Goal: Book appointment/travel/reservation

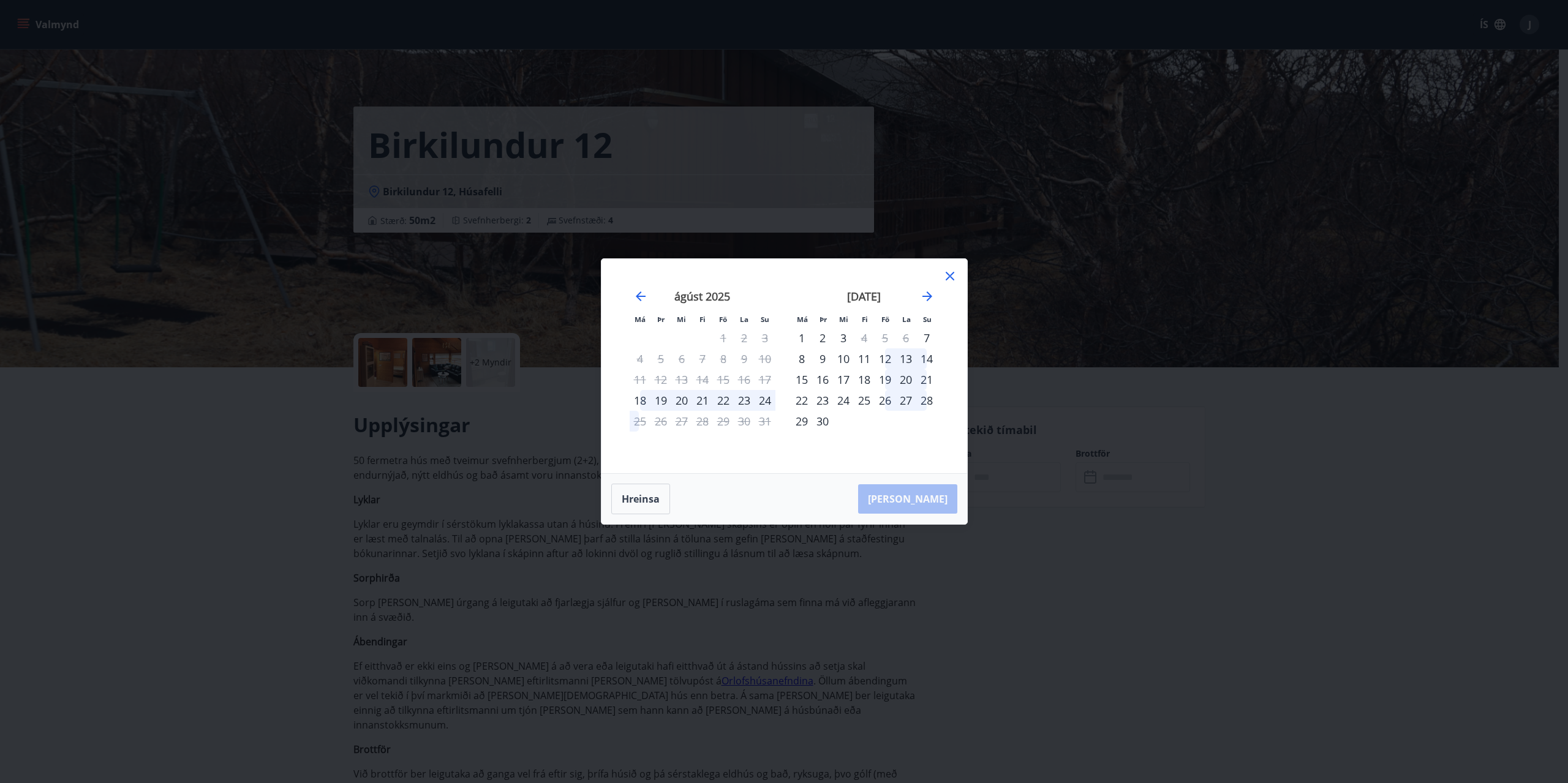
click at [950, 275] on icon at bounding box center [950, 276] width 15 height 15
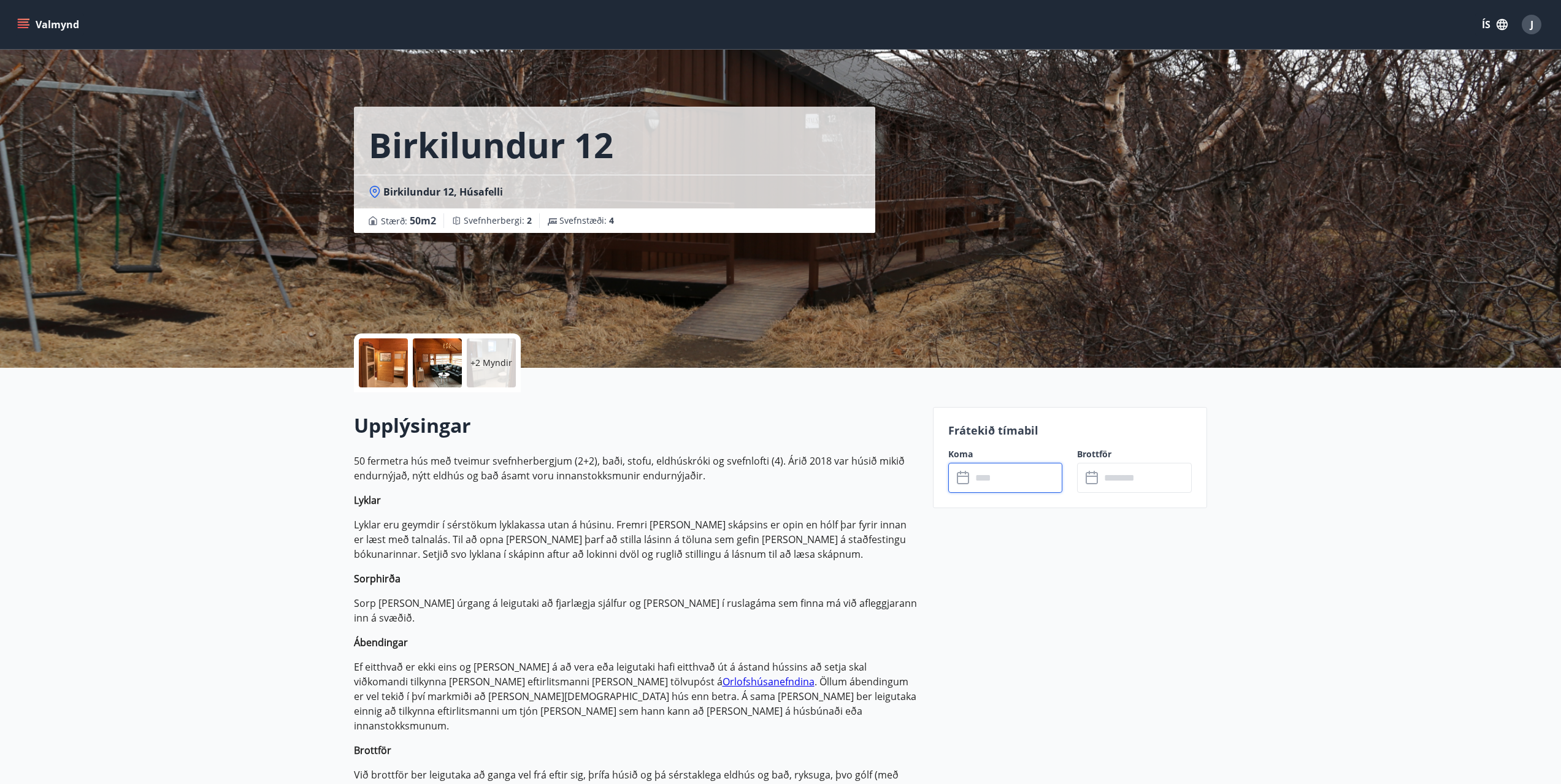
click at [992, 482] on input "text" at bounding box center [1017, 478] width 92 height 30
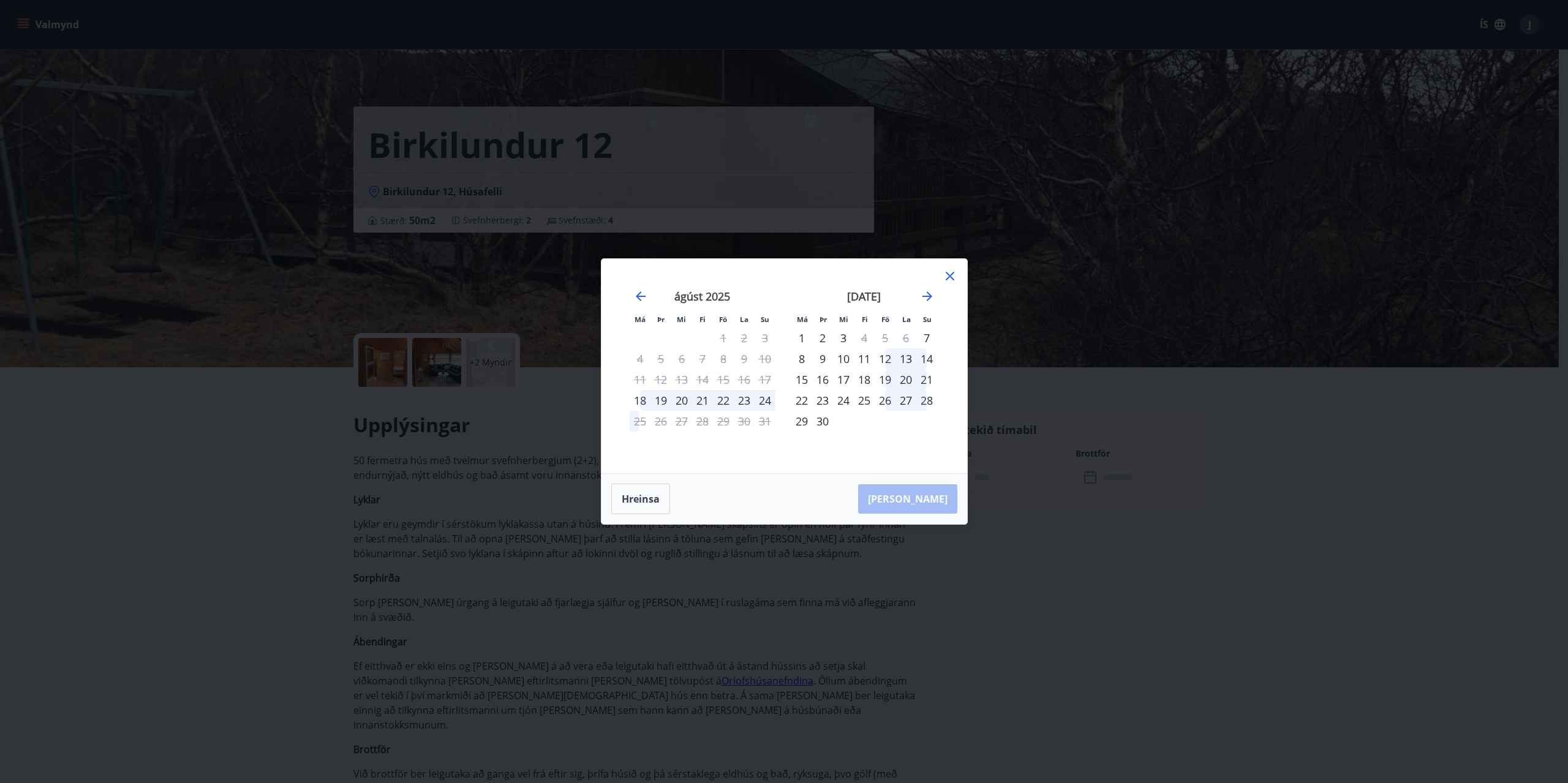
click at [701, 381] on div "14" at bounding box center [702, 379] width 21 height 21
click at [952, 278] on icon at bounding box center [949, 276] width 8 height 8
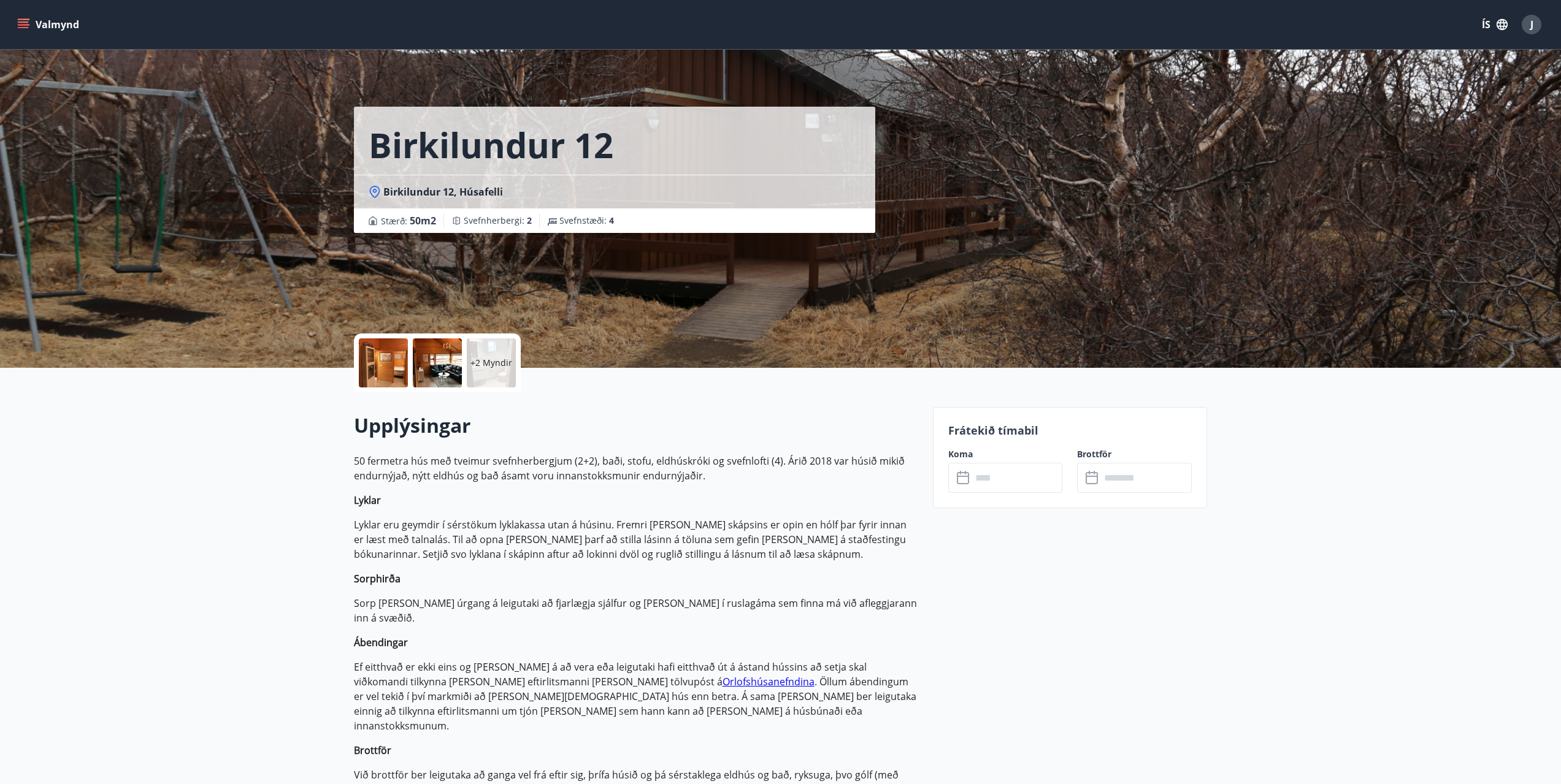
click at [989, 474] on input "text" at bounding box center [1017, 478] width 92 height 30
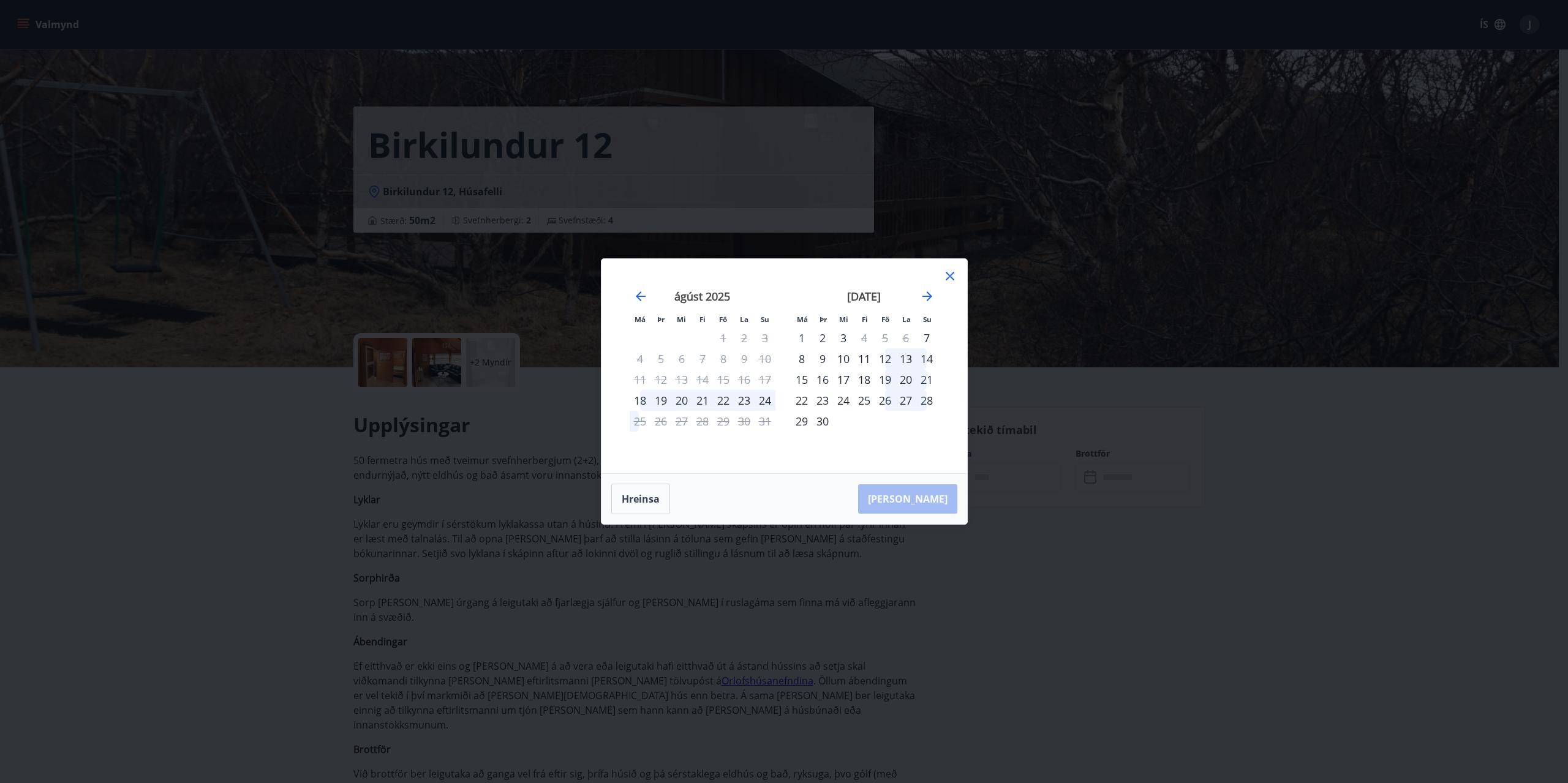
click at [701, 378] on div "14" at bounding box center [702, 379] width 21 height 21
click at [947, 277] on icon at bounding box center [950, 276] width 15 height 15
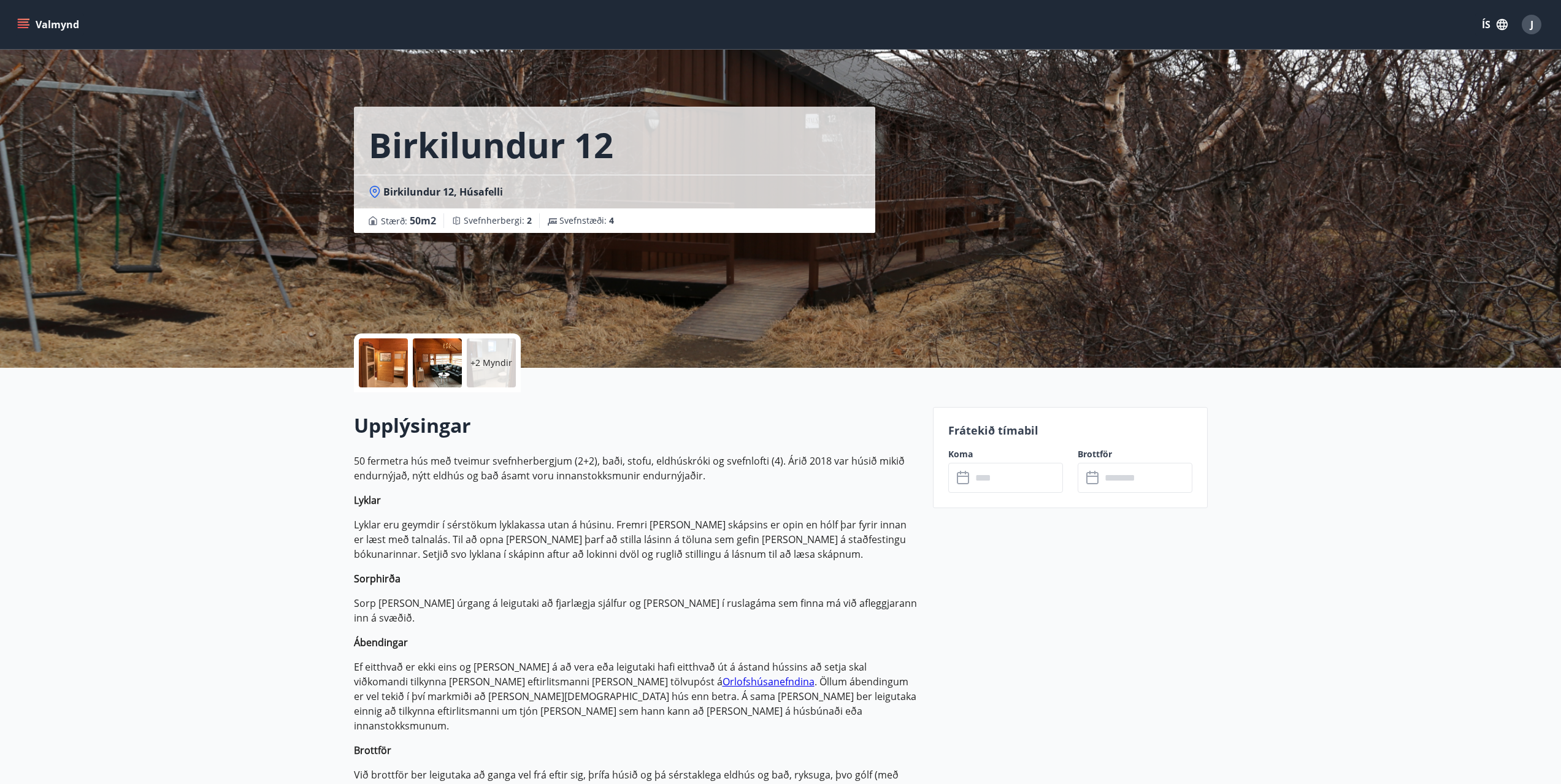
click at [1000, 475] on input "text" at bounding box center [1017, 478] width 92 height 30
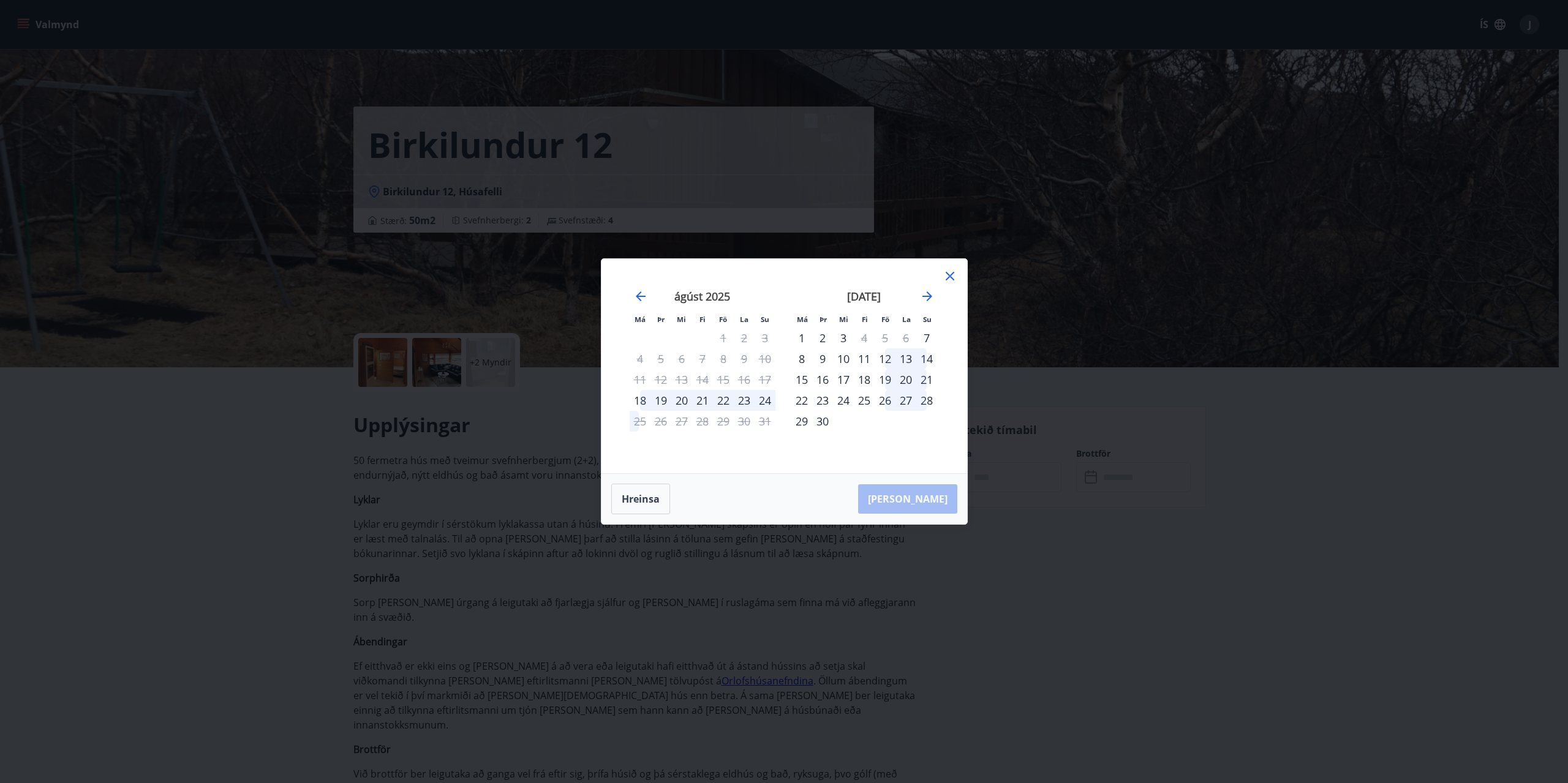
click at [953, 278] on icon at bounding box center [950, 276] width 15 height 15
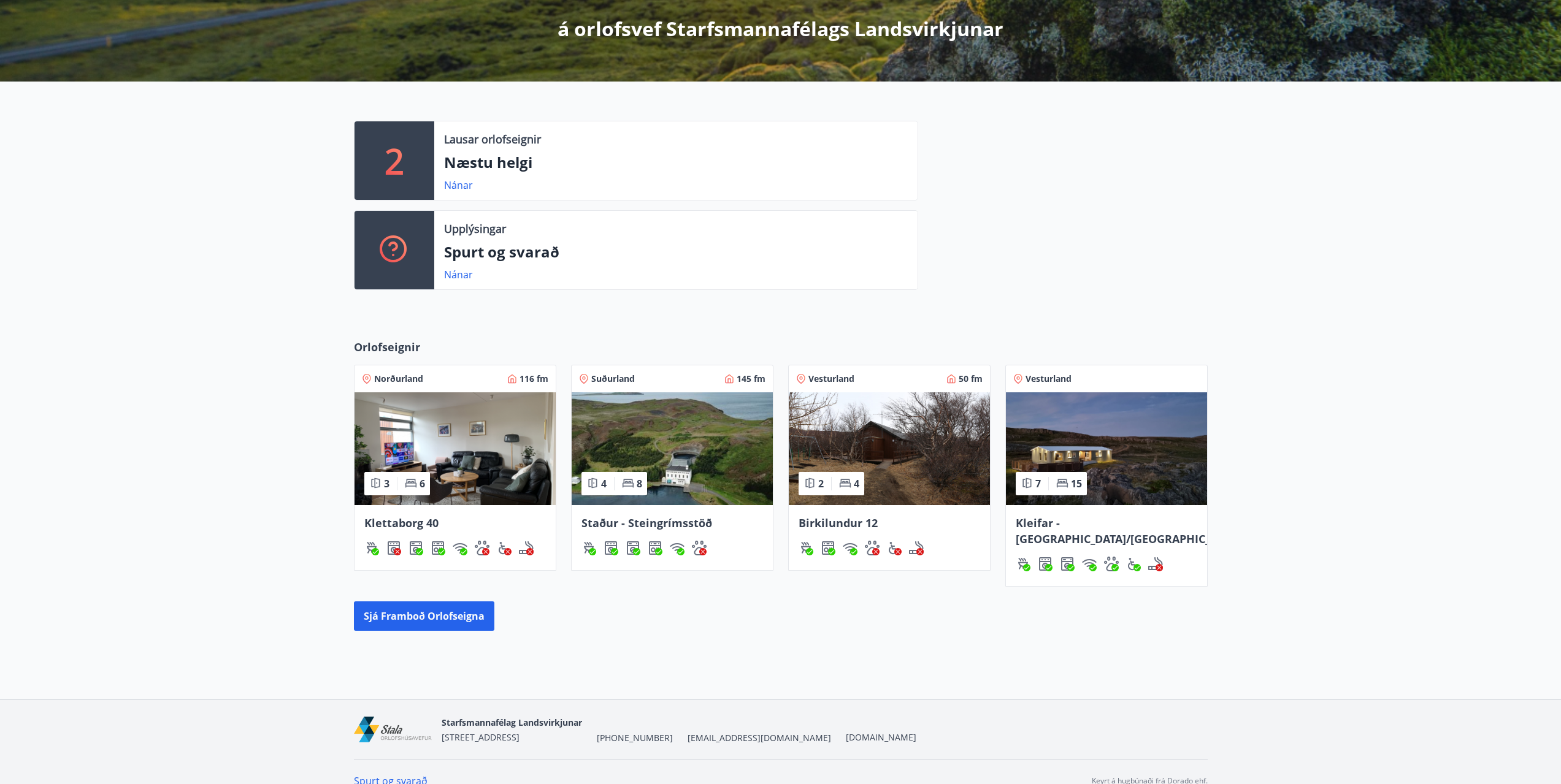
scroll to position [227, 0]
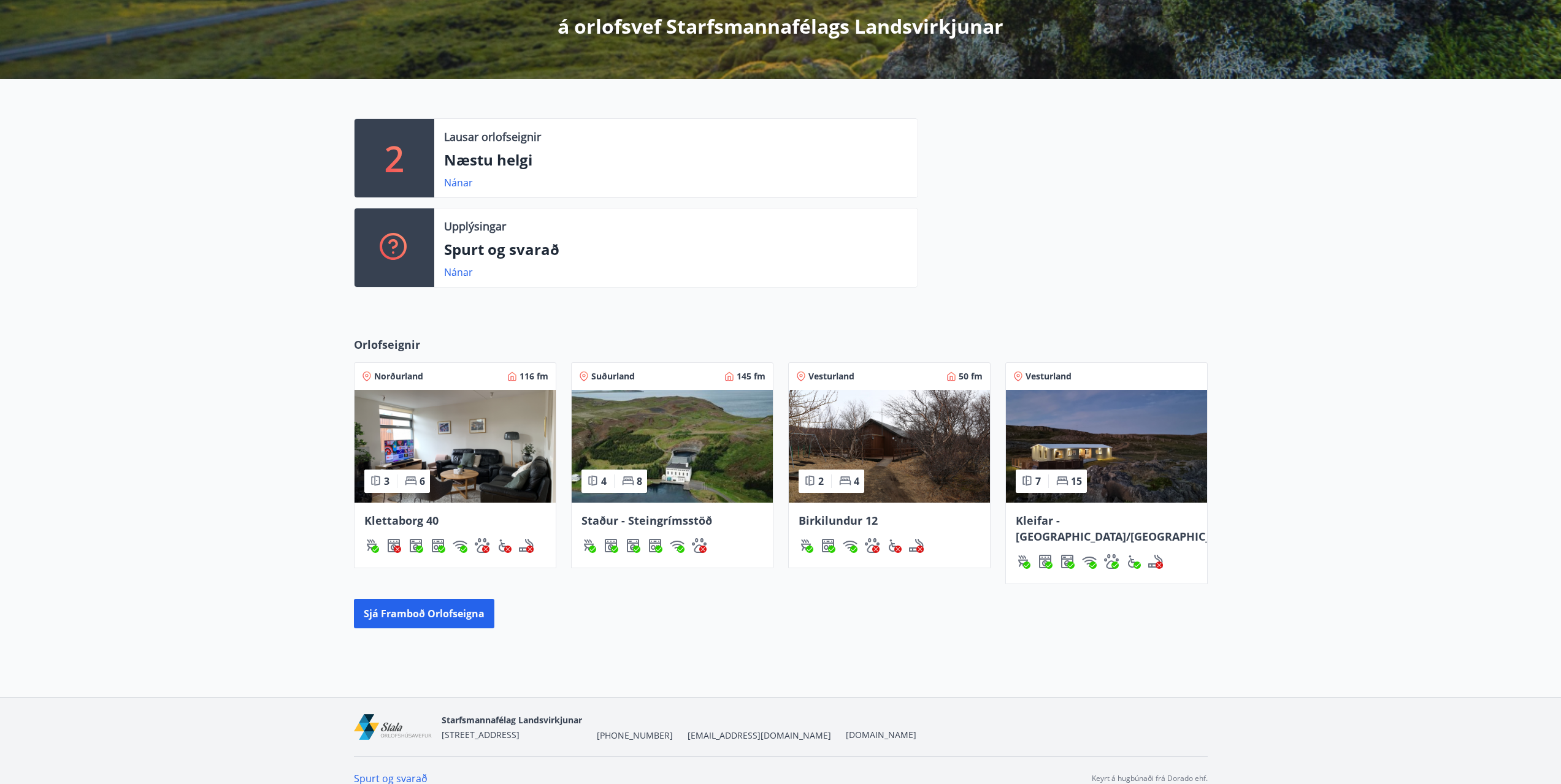
click at [816, 520] on span "Birkilundur 12" at bounding box center [838, 521] width 79 height 15
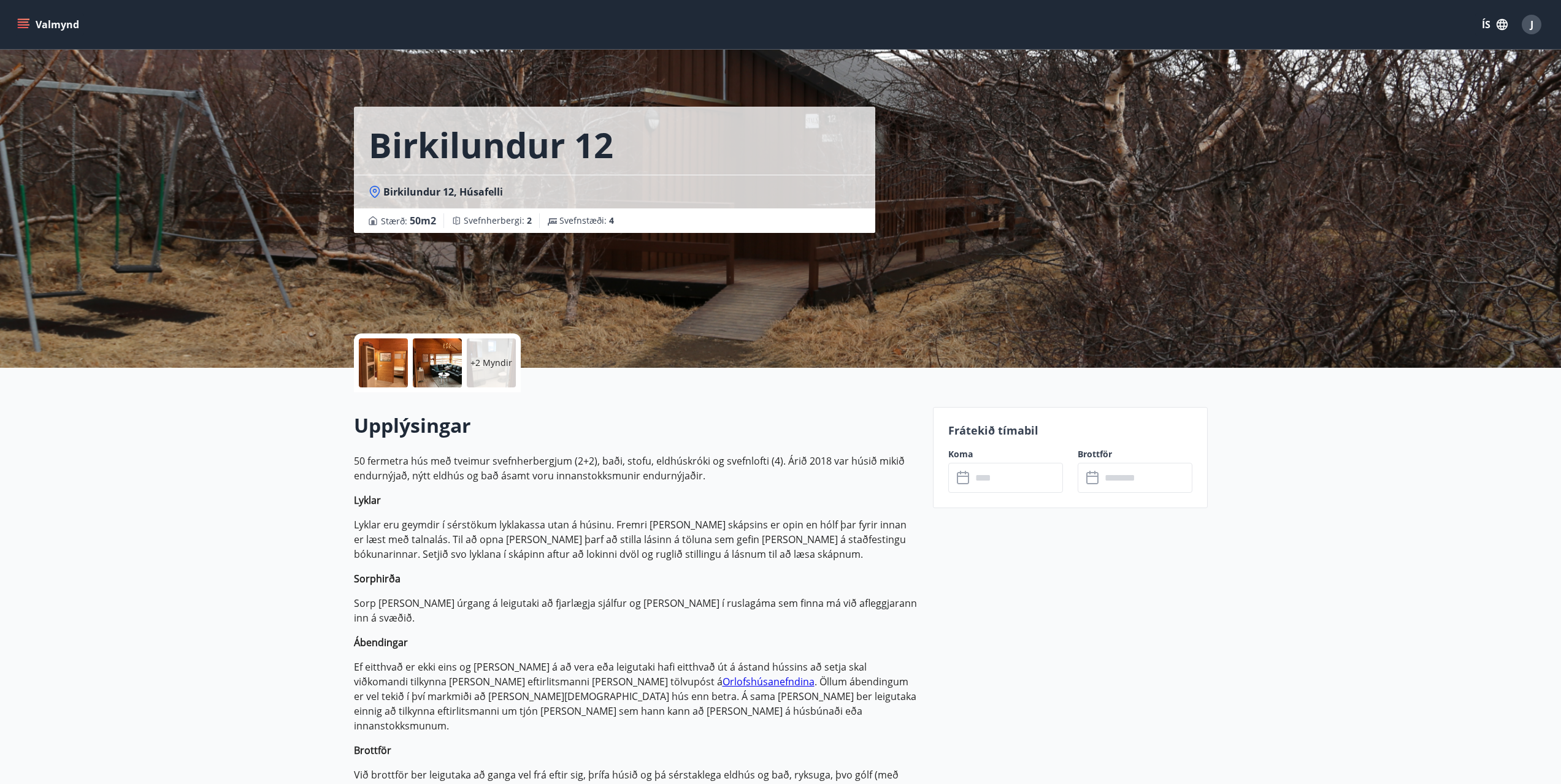
click at [981, 480] on input "text" at bounding box center [1017, 478] width 92 height 30
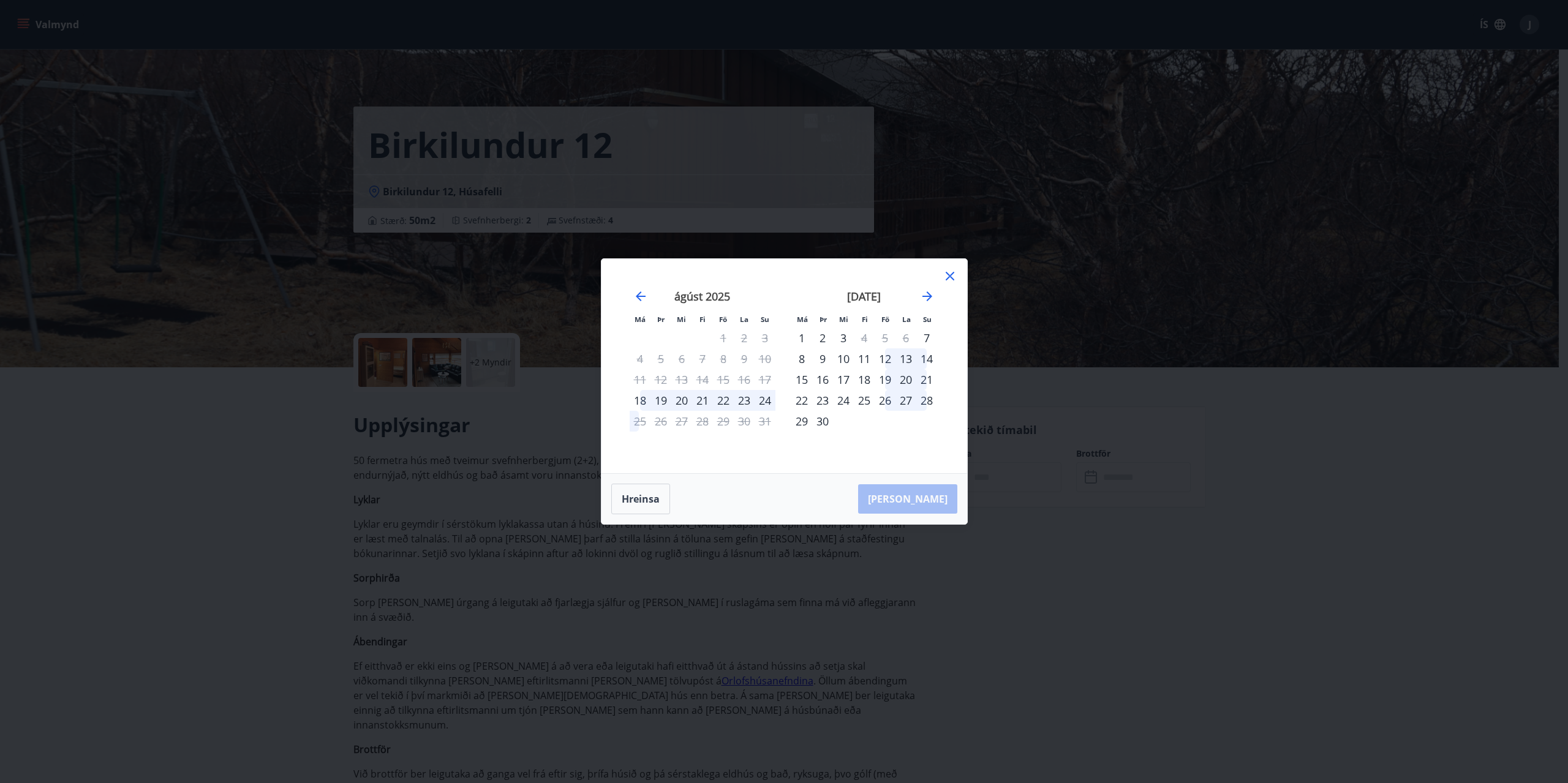
click at [951, 276] on icon at bounding box center [950, 276] width 15 height 15
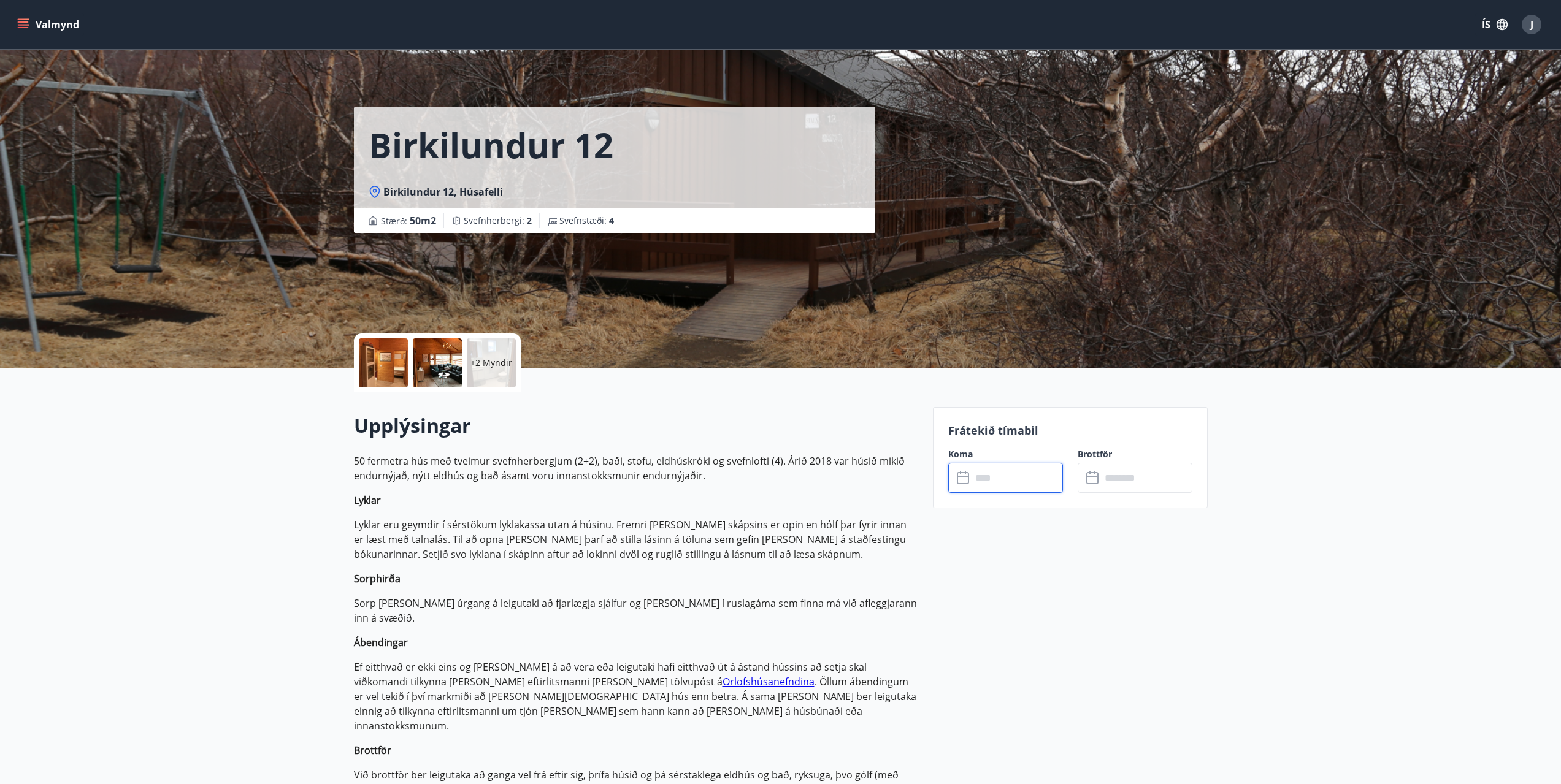
scroll to position [227, 0]
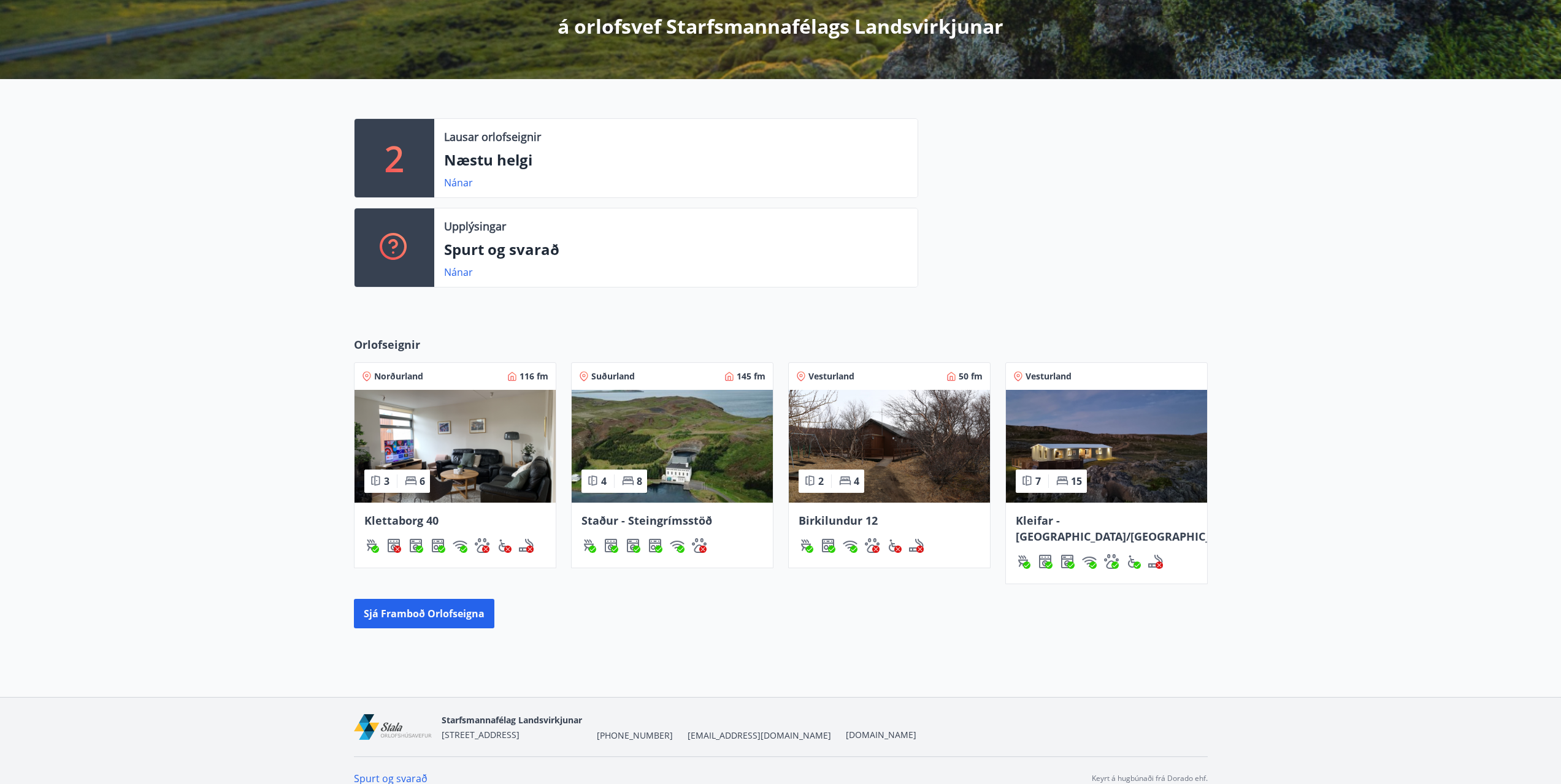
click at [455, 460] on img at bounding box center [454, 446] width 201 height 113
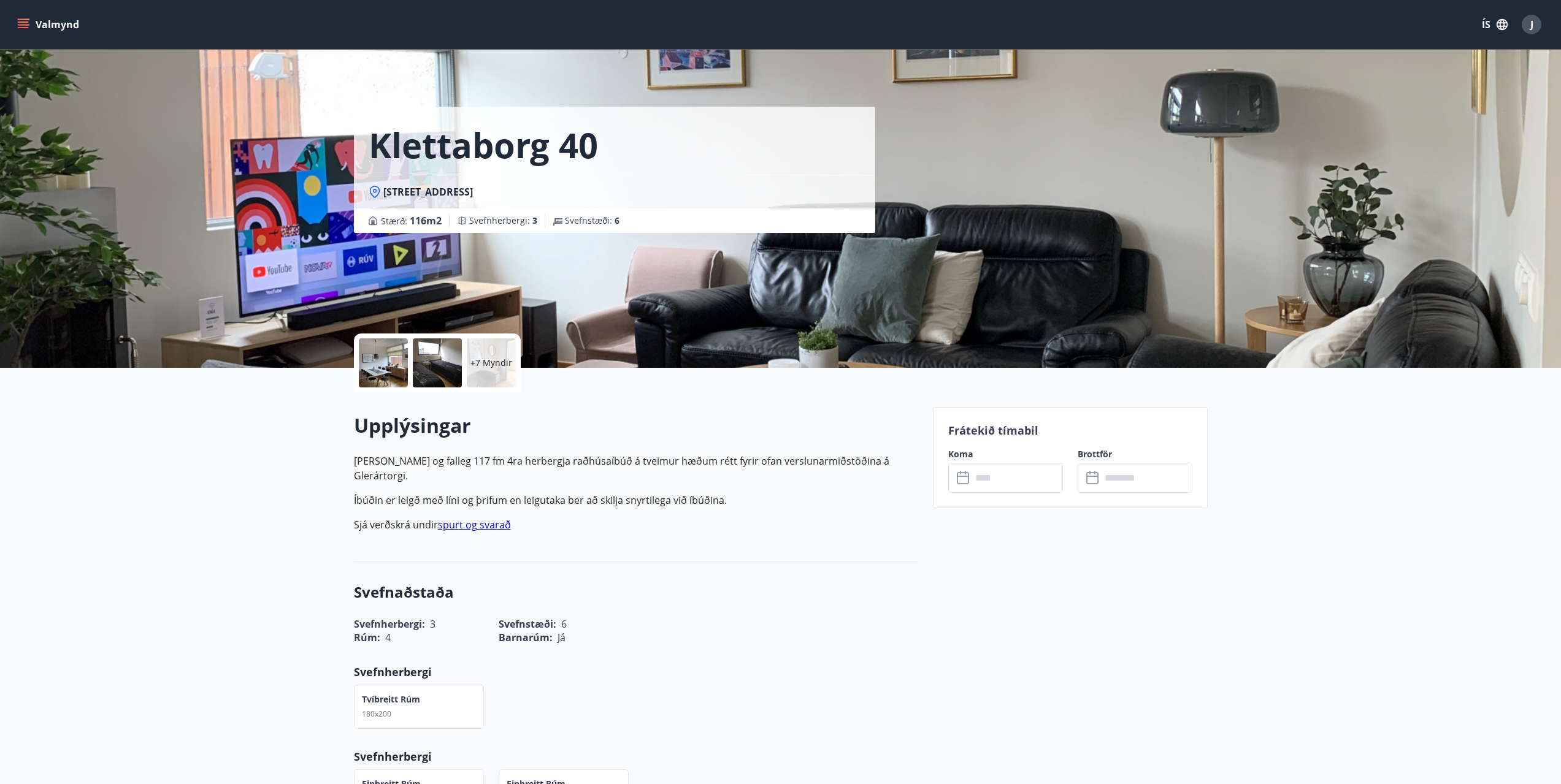
click at [1006, 482] on input "text" at bounding box center [1017, 478] width 92 height 30
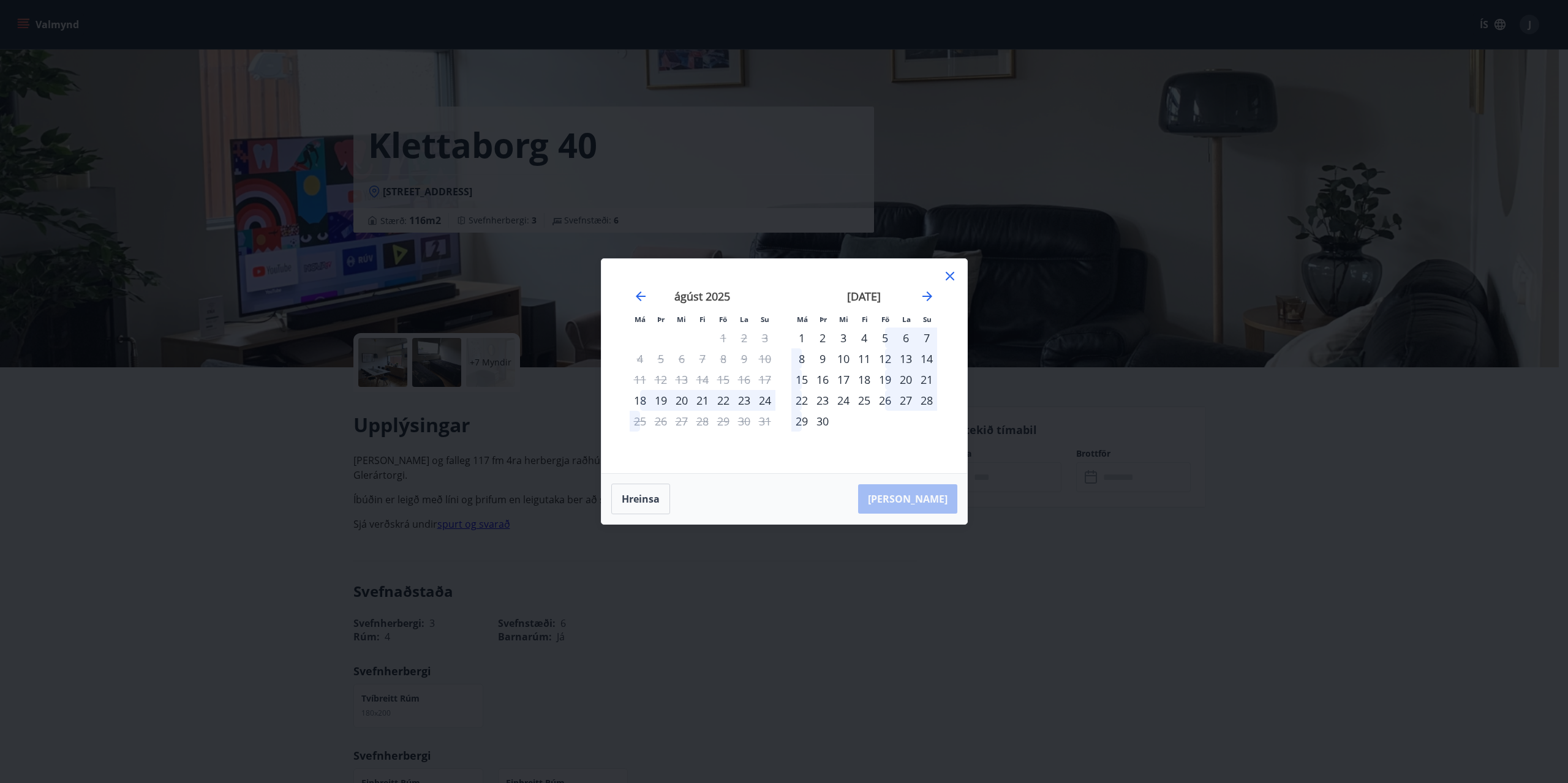
click at [946, 276] on icon at bounding box center [950, 276] width 15 height 15
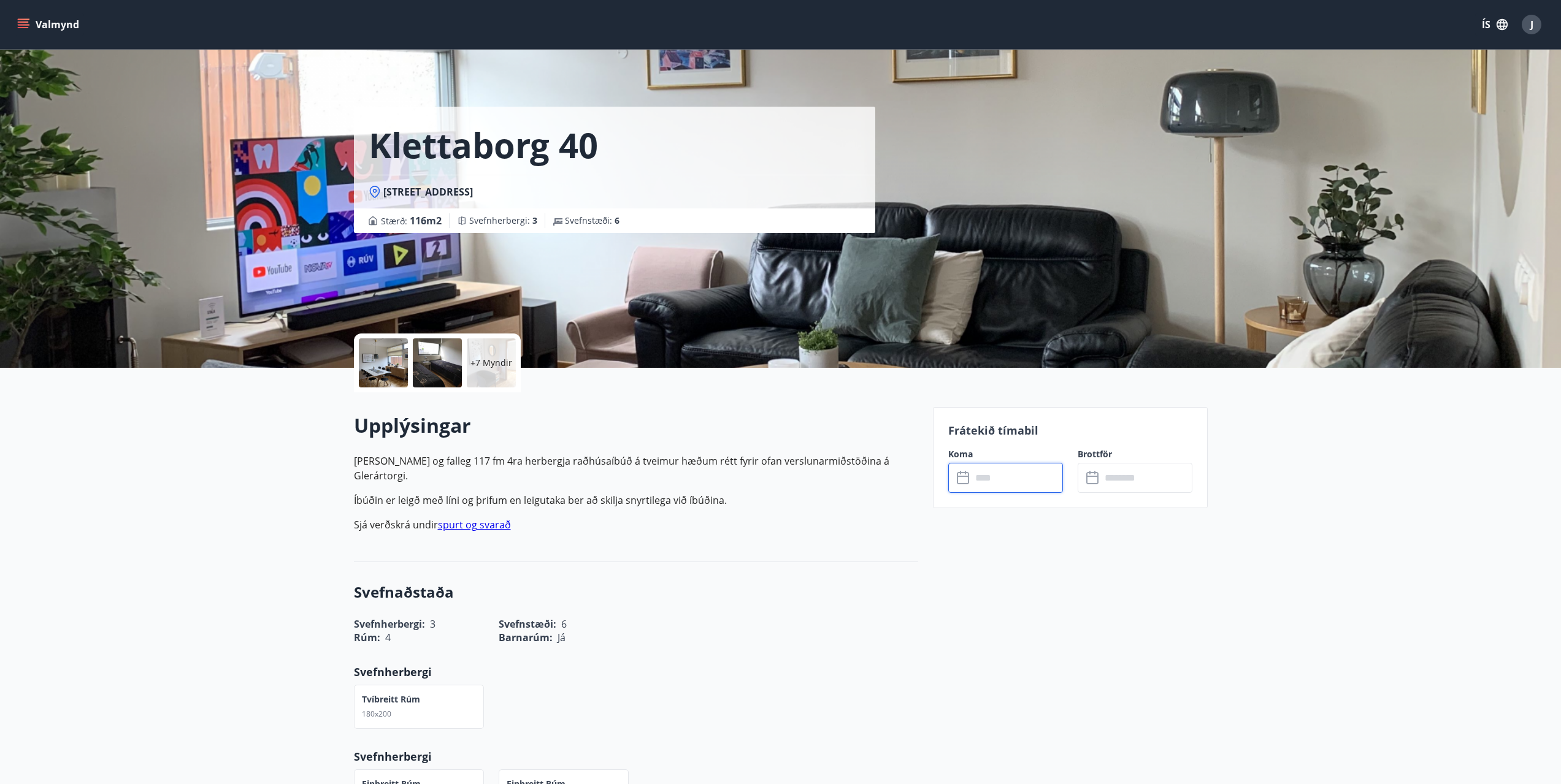
click at [485, 367] on p "+7 Myndir" at bounding box center [492, 362] width 42 height 12
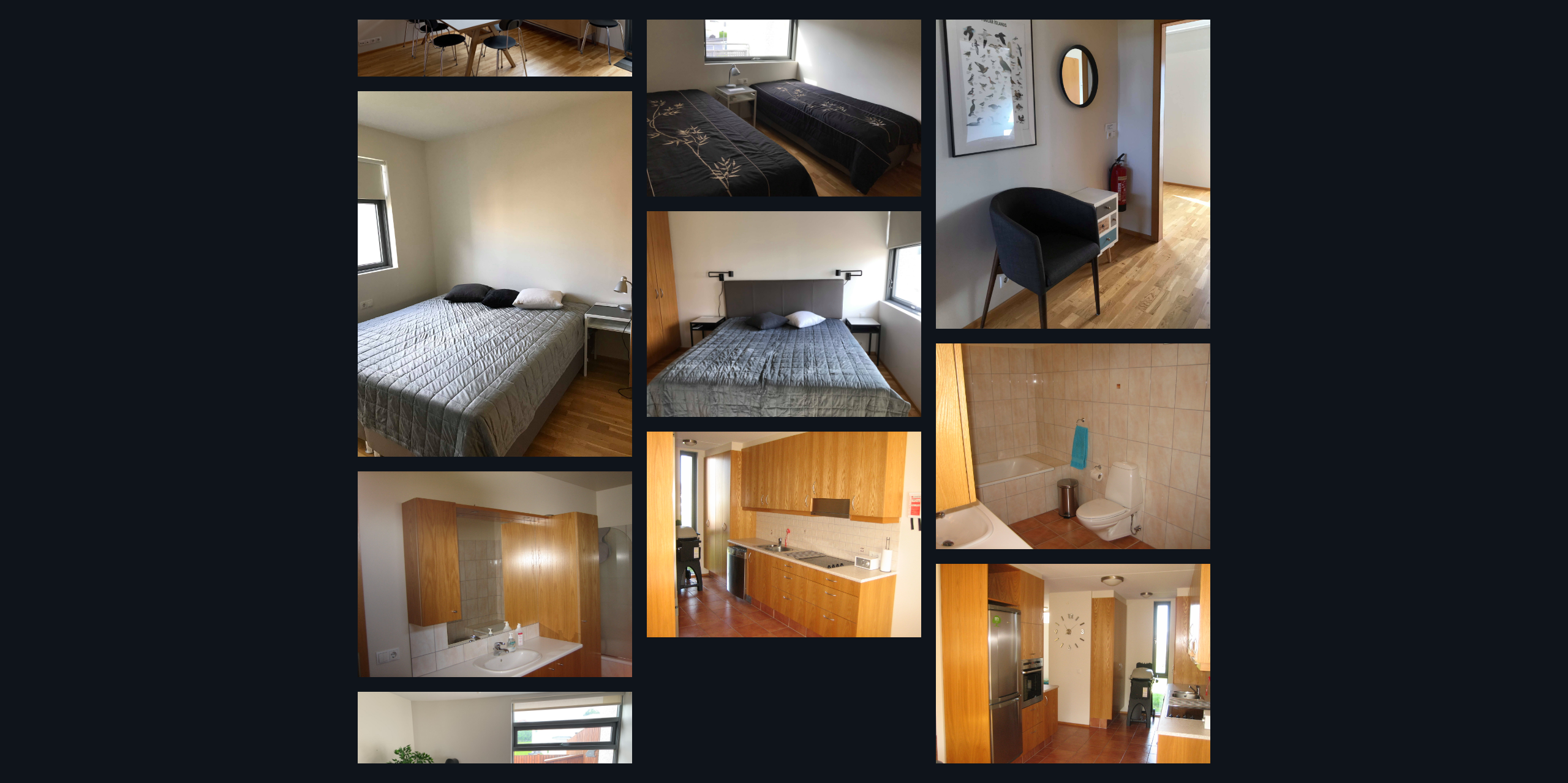
scroll to position [327, 0]
